Goal: Task Accomplishment & Management: Manage account settings

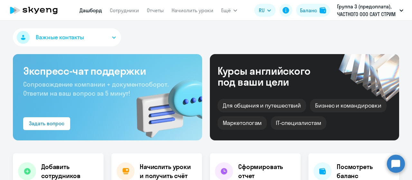
select select "30"
click at [243, 166] on h4 "Сформировать отчет" at bounding box center [266, 171] width 57 height 18
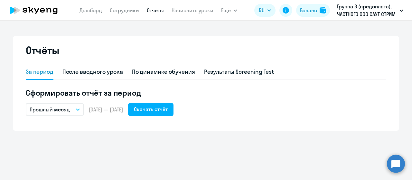
click at [78, 110] on icon "button" at bounding box center [77, 110] width 3 height 2
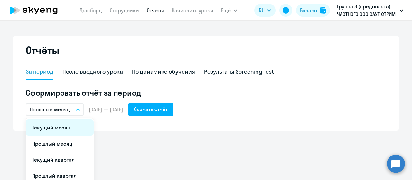
click at [68, 127] on li "Текущий месяц" at bounding box center [60, 127] width 68 height 16
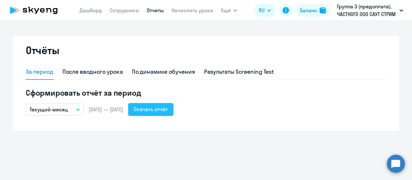
click at [160, 110] on div "Скачать отчёт" at bounding box center [151, 109] width 34 height 8
click at [80, 110] on button "Текущий месяц" at bounding box center [55, 109] width 58 height 12
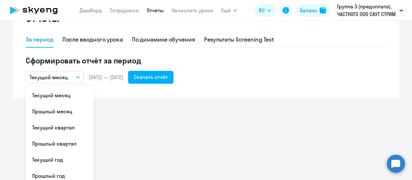
scroll to position [64, 0]
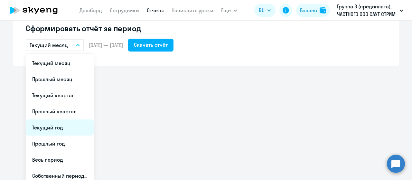
click at [50, 126] on li "Текущий год" at bounding box center [60, 127] width 68 height 16
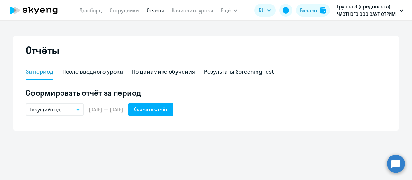
scroll to position [0, 0]
click at [168, 107] on div "Скачать отчёт" at bounding box center [151, 109] width 34 height 8
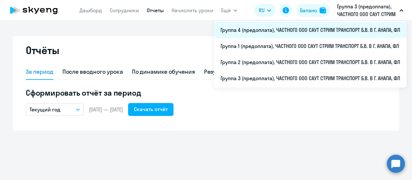
click at [250, 32] on li "Группа 4 (предоплата), ЧАСТНОГО ООО САУТ СТРИМ ТРАНСПОРТ Б.В. В Г. АНАПА, ФЛ" at bounding box center [310, 30] width 192 height 16
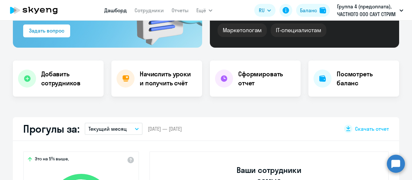
scroll to position [97, 0]
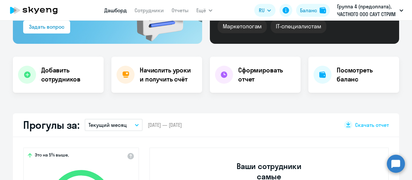
select select "30"
click at [270, 77] on h4 "Сформировать отчет" at bounding box center [266, 75] width 57 height 18
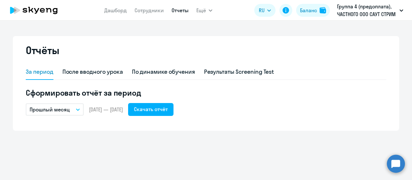
click at [78, 110] on icon "button" at bounding box center [77, 110] width 3 height 2
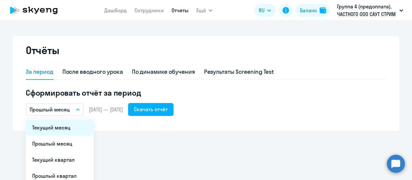
click at [73, 128] on li "Текущий месяц" at bounding box center [60, 127] width 68 height 16
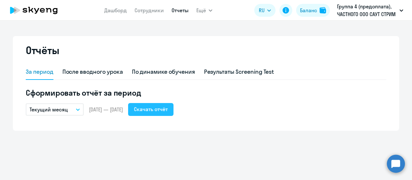
click at [158, 111] on div "Скачать отчёт" at bounding box center [151, 109] width 34 height 8
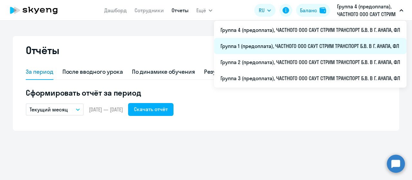
click at [283, 47] on li "Группа 1 (предоплата), ЧАСТНОГО ООО САУТ СТРИМ ТРАНСПОРТ Б.В. В Г. АНАПА, ФЛ" at bounding box center [310, 46] width 192 height 16
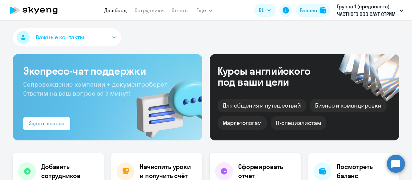
click at [248, 171] on h4 "Сформировать отчет" at bounding box center [266, 171] width 57 height 18
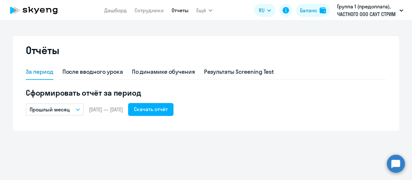
click at [77, 110] on icon "button" at bounding box center [78, 109] width 4 height 2
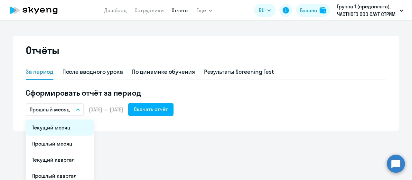
click at [71, 122] on li "Текущий месяц" at bounding box center [60, 127] width 68 height 16
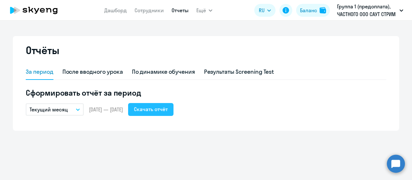
click at [163, 110] on div "Скачать отчёт" at bounding box center [151, 109] width 34 height 8
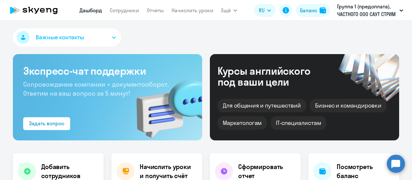
select select "30"
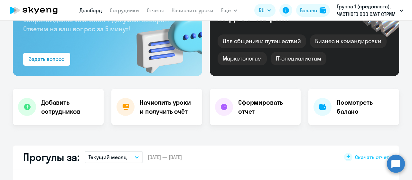
scroll to position [32, 0]
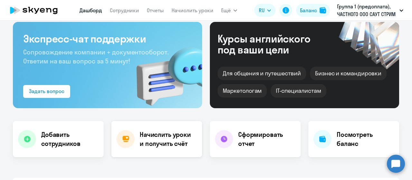
click at [140, 146] on h4 "Начислить уроки и получить счёт" at bounding box center [168, 139] width 56 height 18
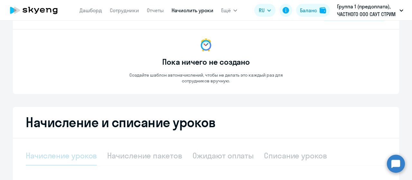
select select "10"
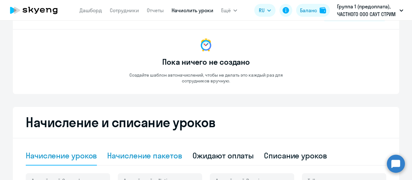
click at [163, 152] on div "Начисление пакетов" at bounding box center [144, 155] width 75 height 10
select select "10"
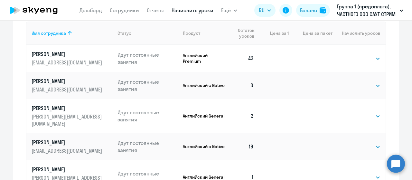
scroll to position [176, 0]
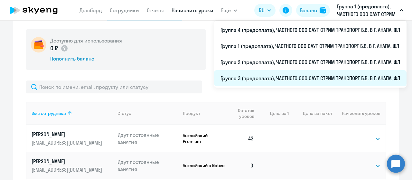
click at [257, 78] on li "Группа 3 (предоплата), ЧАСТНОГО ООО САУТ СТРИМ ТРАНСПОРТ Б.В. В Г. АНАПА, ФЛ" at bounding box center [310, 78] width 192 height 16
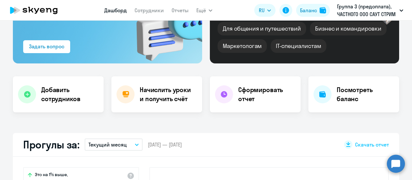
scroll to position [48, 0]
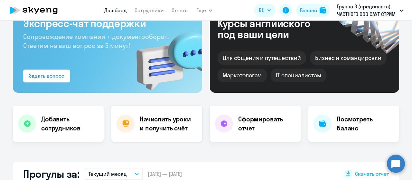
click at [166, 122] on h4 "Начислить уроки и получить счёт" at bounding box center [168, 124] width 56 height 18
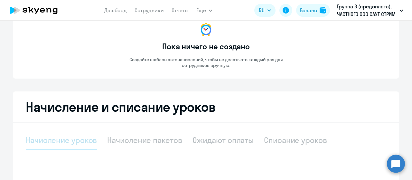
select select "10"
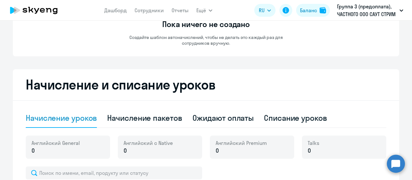
scroll to position [112, 0]
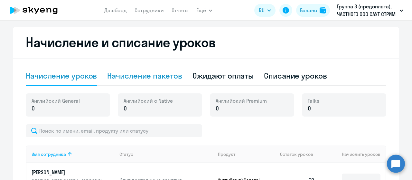
click at [143, 78] on div "Начисление пакетов" at bounding box center [144, 75] width 75 height 10
select select "10"
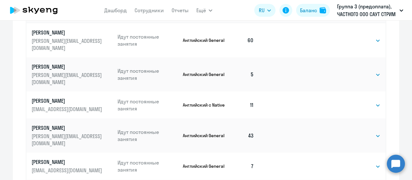
scroll to position [305, 0]
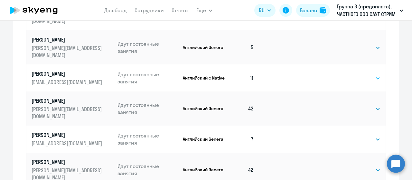
click at [376, 74] on select "Выбрать 4 8 16 32 64 128" at bounding box center [367, 78] width 26 height 8
select select "64"
click at [354, 74] on select "Выбрать 4 8 16 32 64 128" at bounding box center [367, 78] width 26 height 8
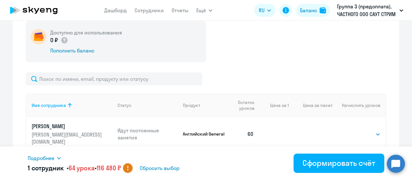
scroll to position [75, 0]
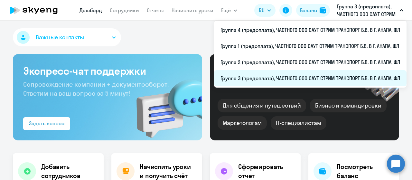
click at [271, 79] on li "Группа 3 (предоплата), ЧАСТНОГО ООО САУТ СТРИМ ТРАНСПОРТ Б.В. В Г. АНАПА, ФЛ" at bounding box center [310, 78] width 192 height 16
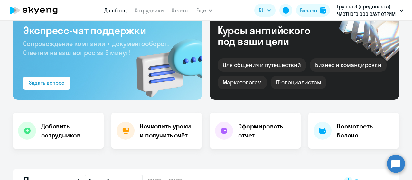
scroll to position [97, 0]
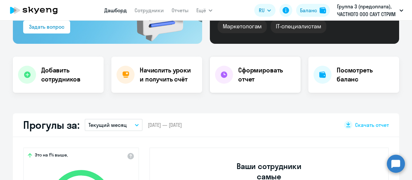
click at [256, 81] on h4 "Сформировать отчет" at bounding box center [266, 75] width 57 height 18
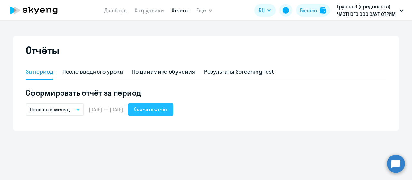
click at [168, 108] on div "Скачать отчёт" at bounding box center [151, 109] width 34 height 8
